Goal: Navigation & Orientation: Find specific page/section

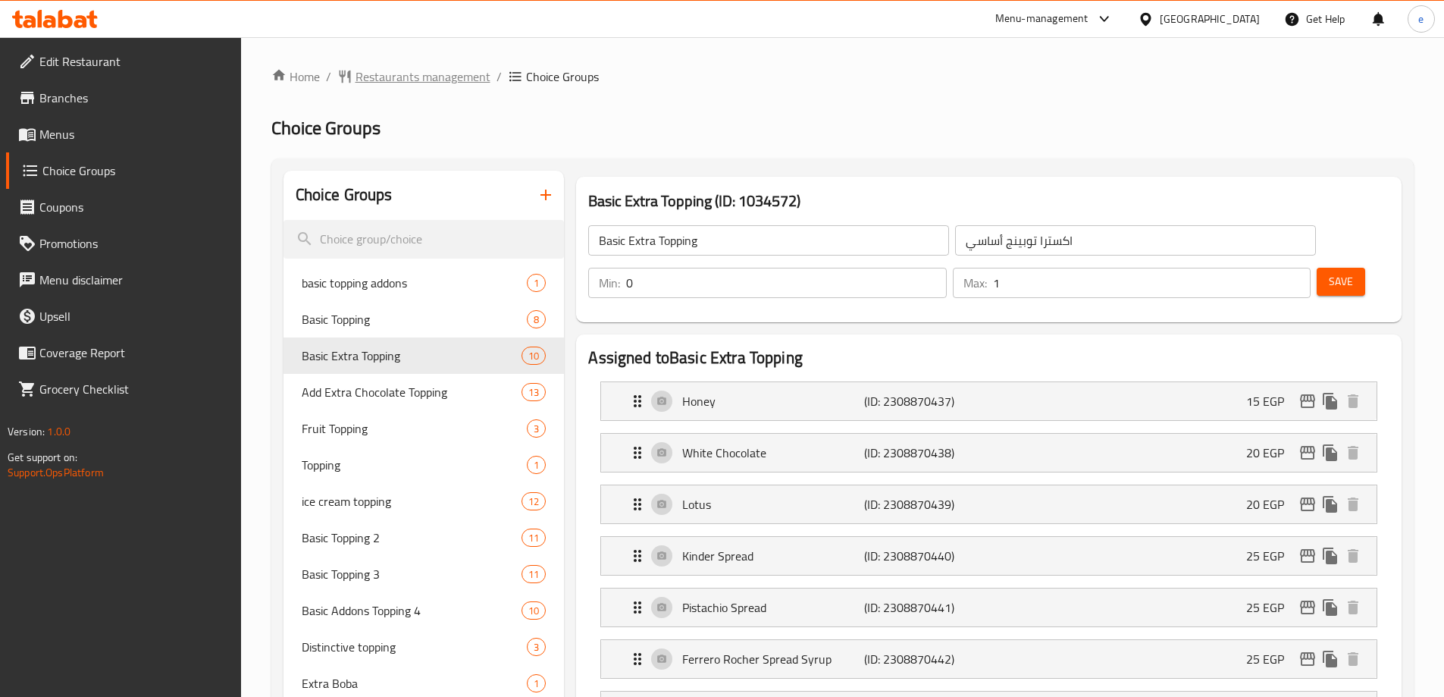
click at [432, 79] on span "Restaurants management" at bounding box center [423, 76] width 135 height 18
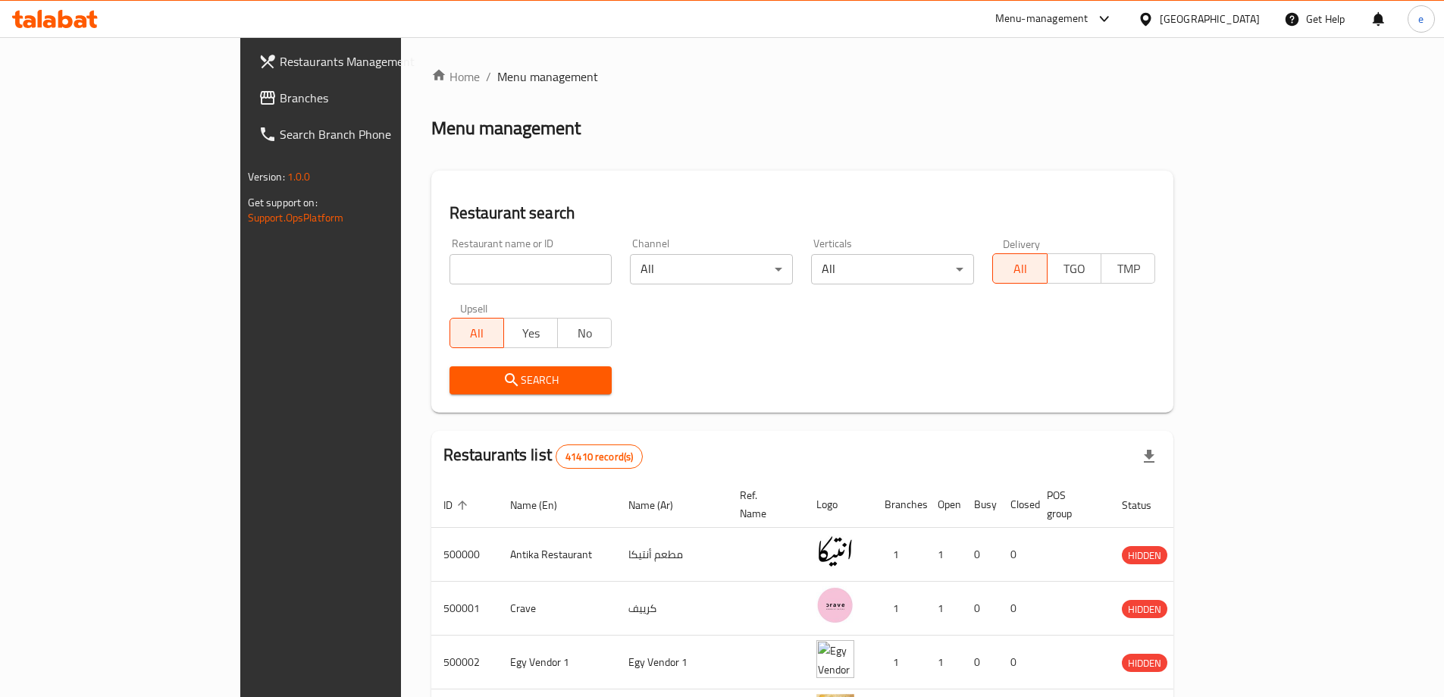
drag, startPoint x: 48, startPoint y: 98, endPoint x: 27, endPoint y: 49, distance: 53.0
click at [280, 98] on span "Branches" at bounding box center [375, 98] width 190 height 18
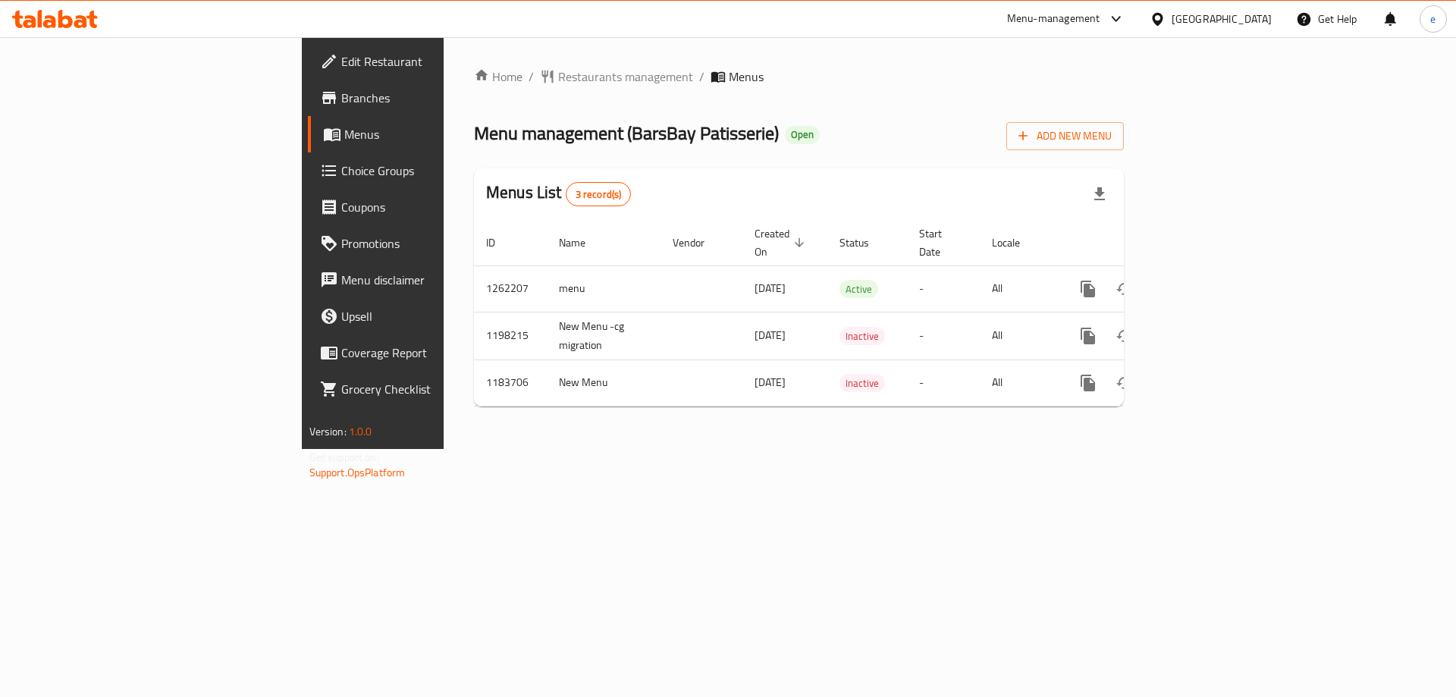
click at [341, 166] on span "Choice Groups" at bounding box center [437, 171] width 192 height 18
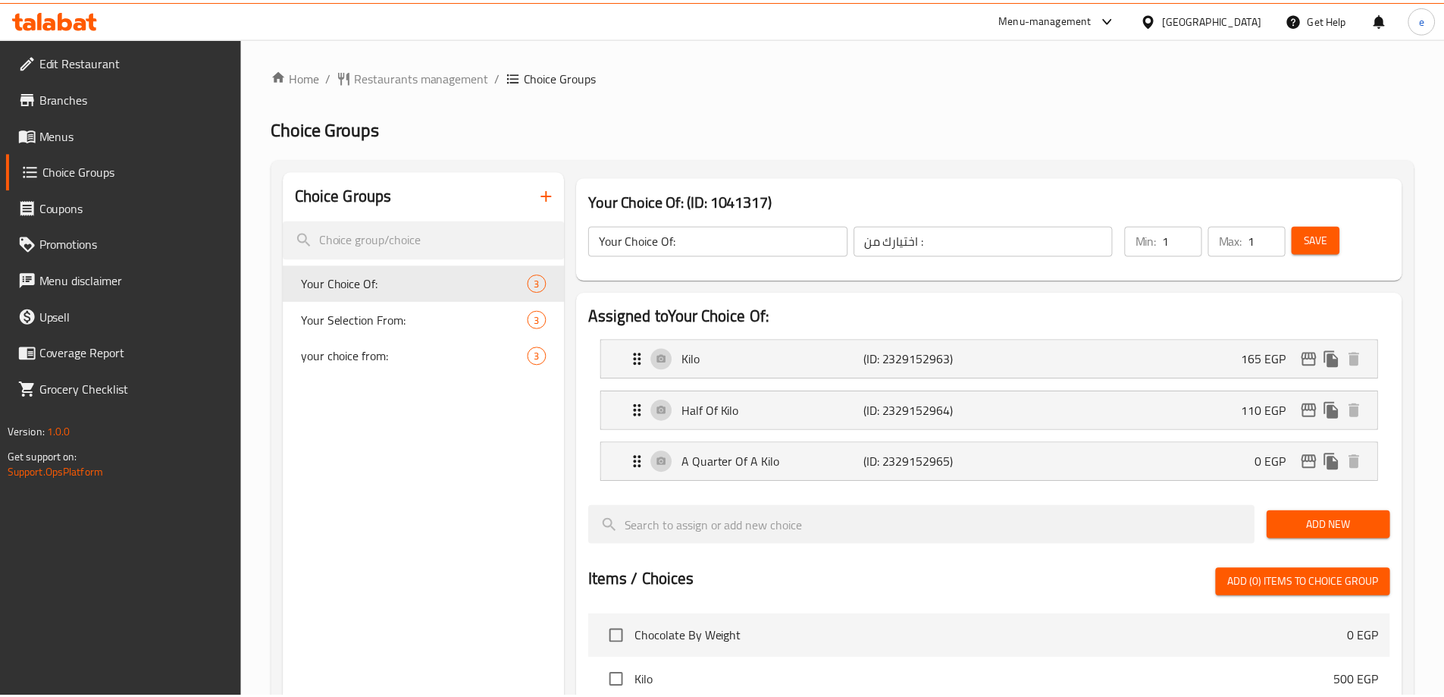
scroll to position [497, 0]
